Goal: Navigation & Orientation: Find specific page/section

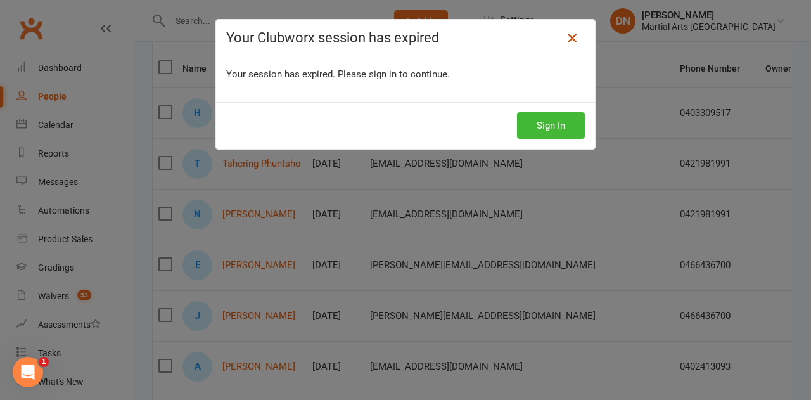
click at [576, 39] on link at bounding box center [572, 38] width 20 height 20
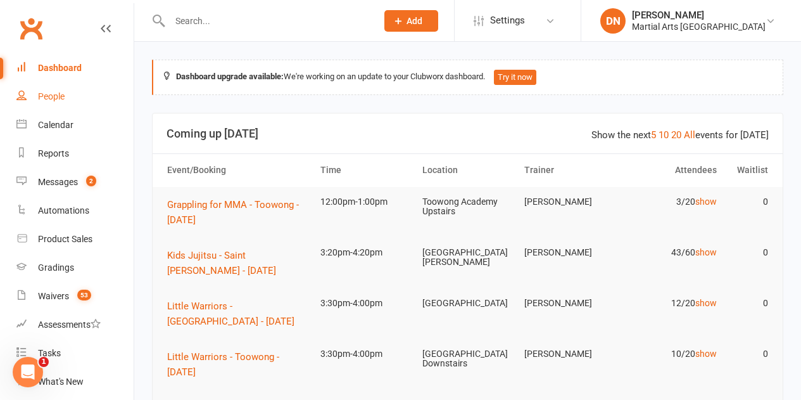
click at [46, 98] on div "People" at bounding box center [51, 96] width 27 height 10
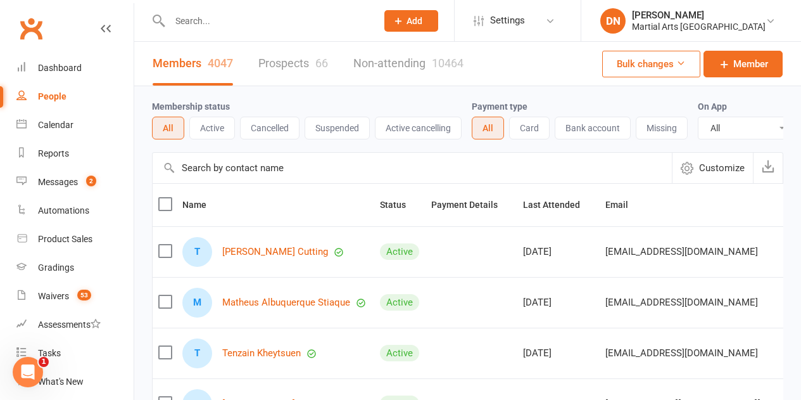
click at [329, 56] on div "Members 4047 Prospects 66 Non-attending 10464" at bounding box center [308, 64] width 348 height 44
click at [314, 57] on link "Prospects 66" at bounding box center [293, 64] width 70 height 44
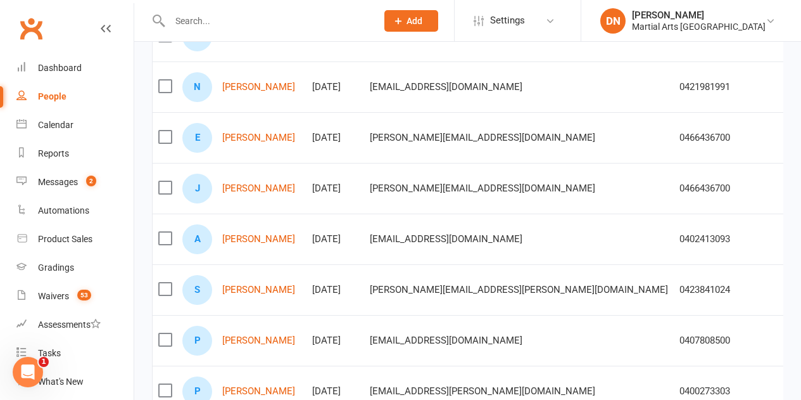
scroll to position [261, 0]
